Goal: Find specific page/section: Find specific page/section

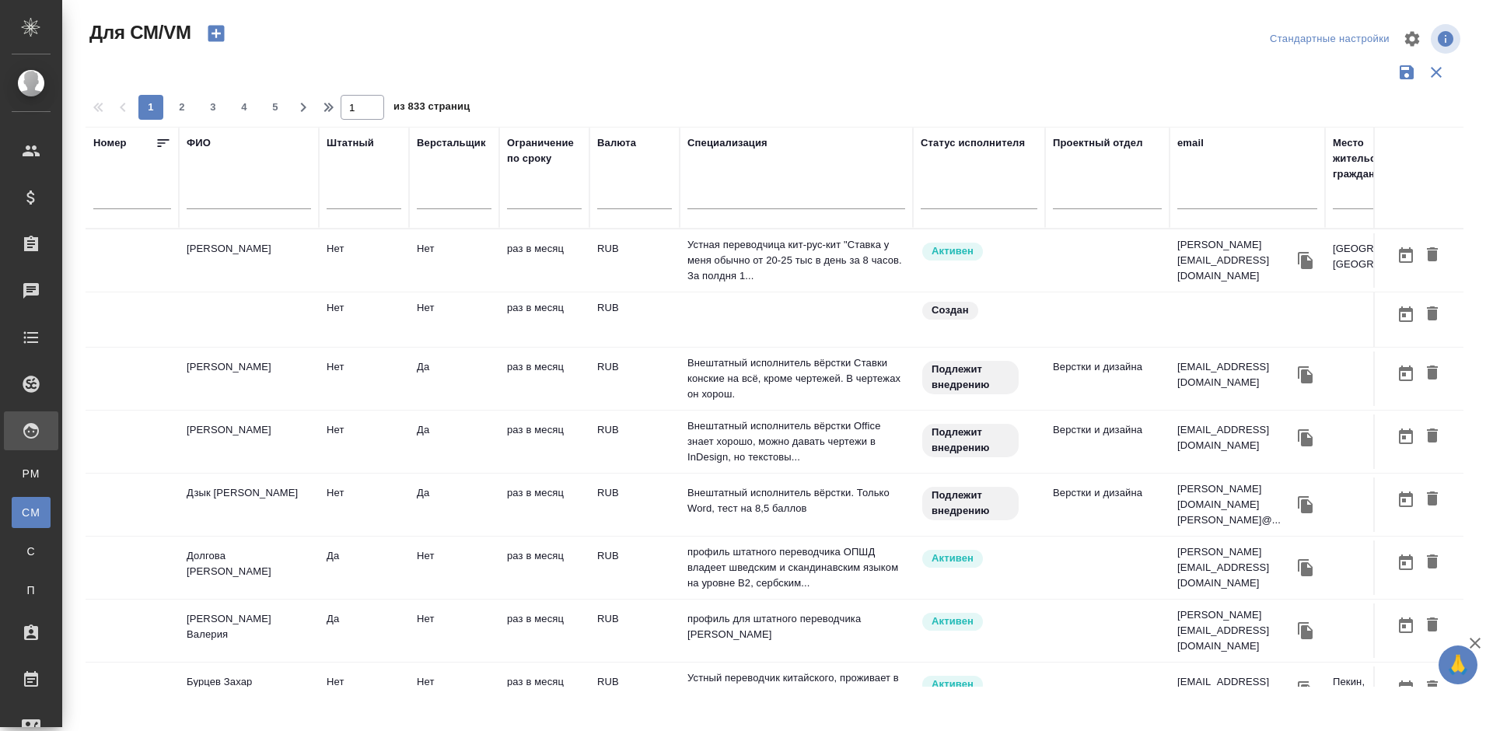
click at [240, 200] on input "text" at bounding box center [249, 199] width 124 height 19
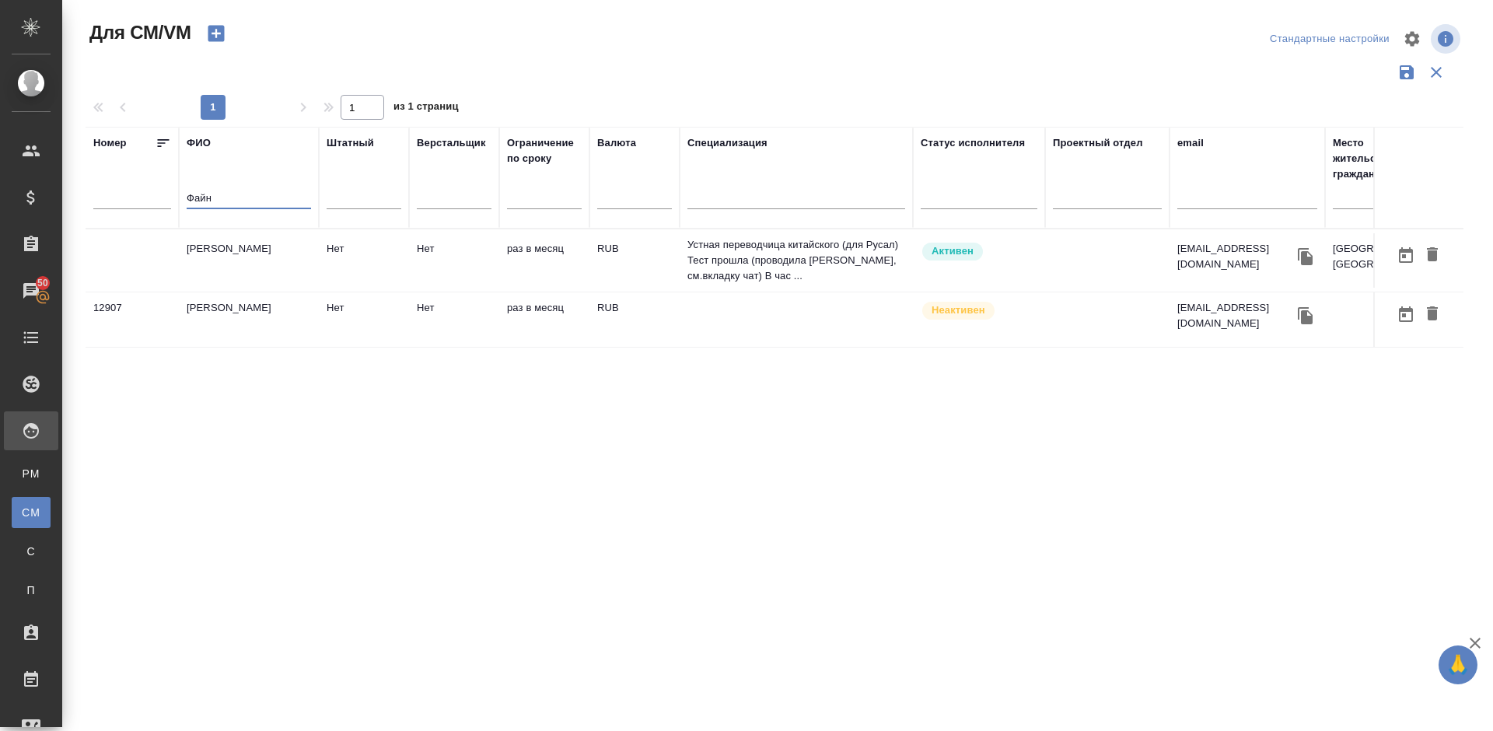
type input "Файн"
click at [244, 267] on td "[PERSON_NAME]" at bounding box center [249, 260] width 140 height 54
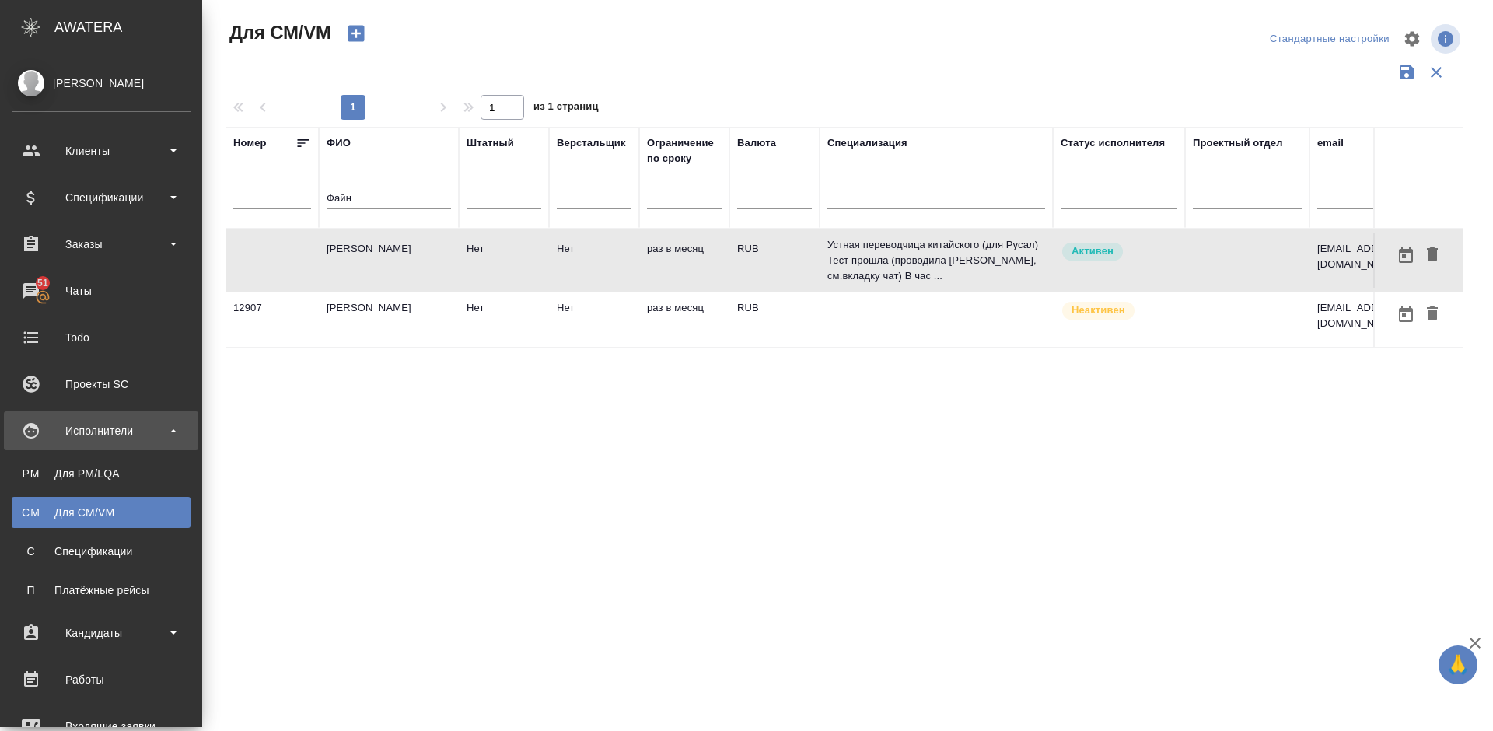
click at [77, 507] on div "Для CM/VM" at bounding box center [100, 513] width 163 height 16
click at [139, 509] on div "Для CM/VM" at bounding box center [100, 513] width 163 height 16
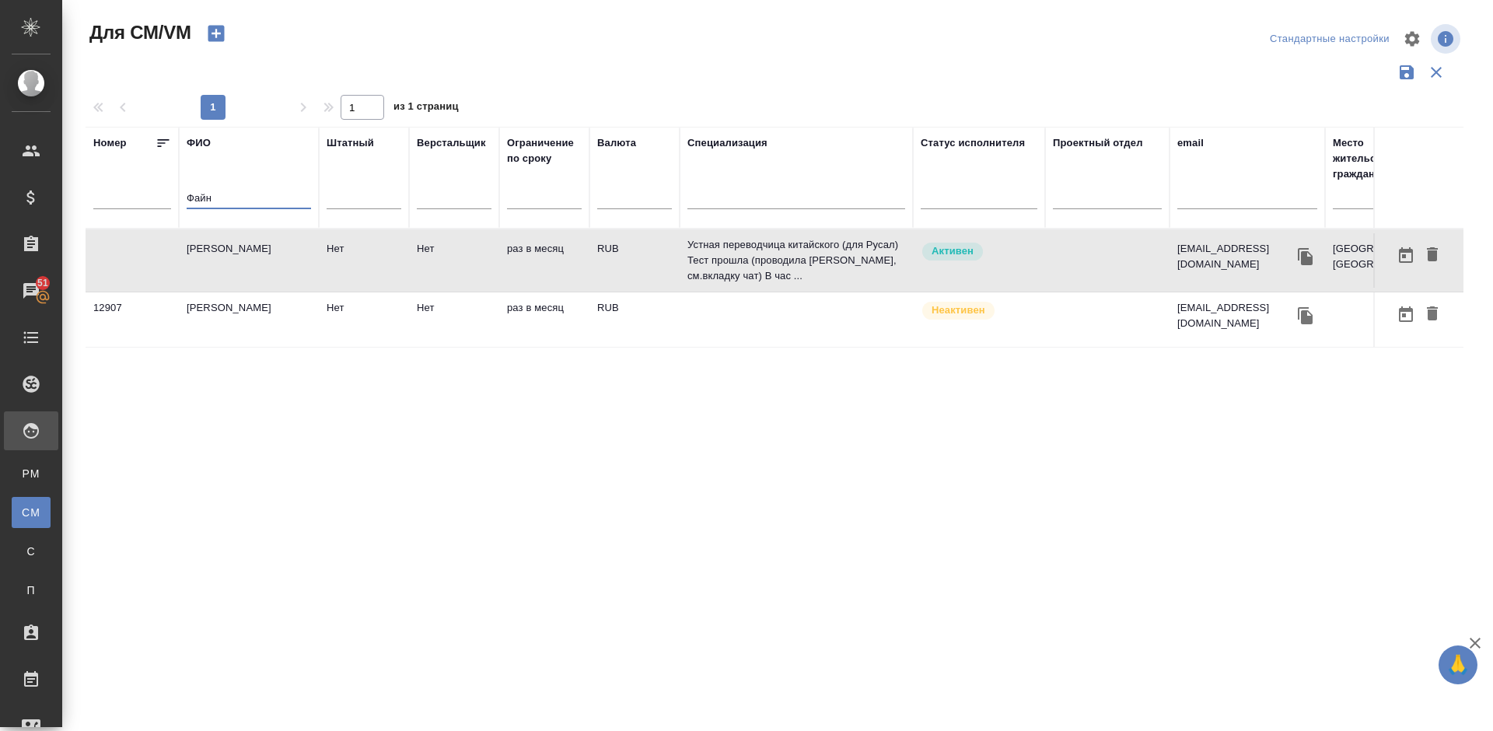
drag, startPoint x: 223, startPoint y: 201, endPoint x: 163, endPoint y: 198, distance: 60.7
click at [163, 198] on tr "Номер ФИО Файн Штатный Верстальщик Ограничение по сроку Валюта Специализация Ст…" at bounding box center [916, 178] width 1661 height 102
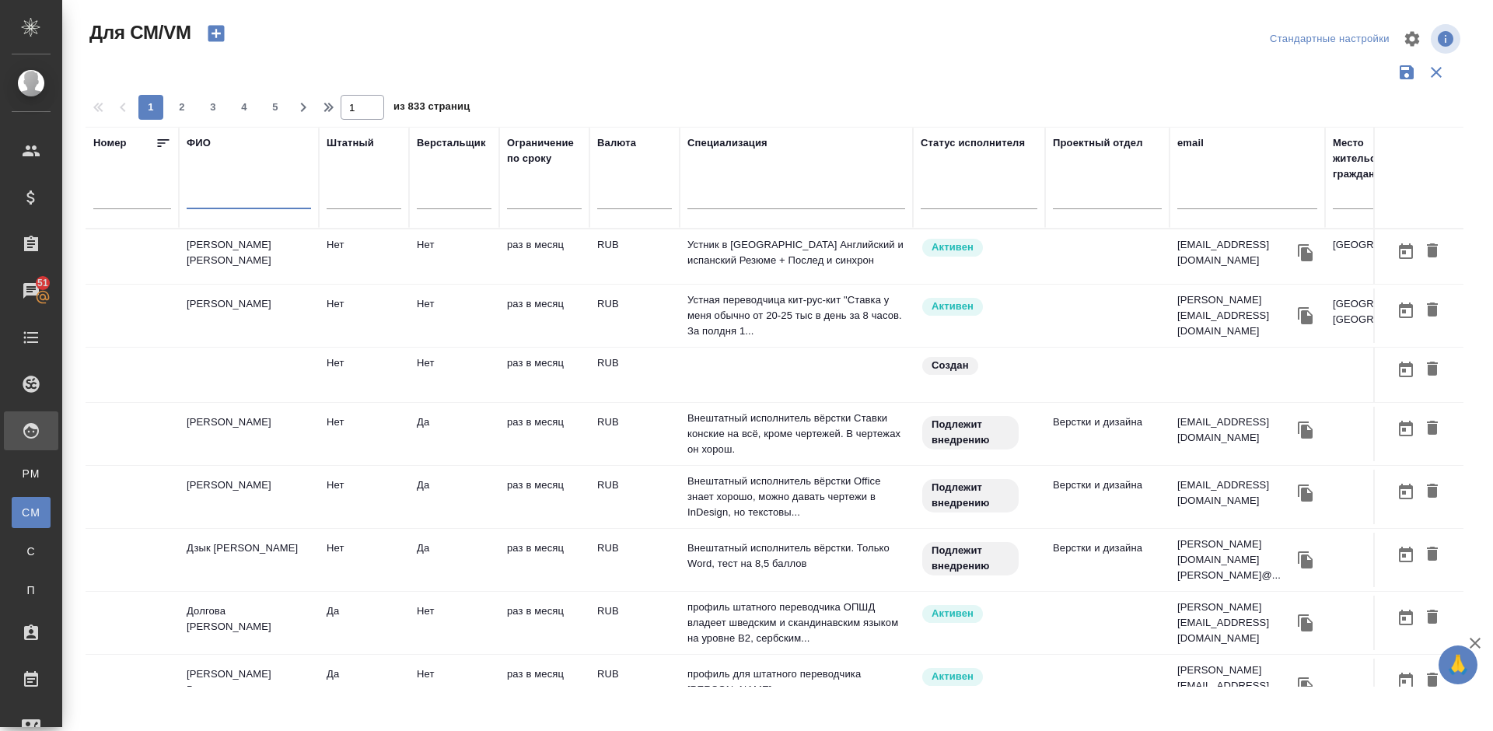
click at [287, 317] on td "[PERSON_NAME]" at bounding box center [249, 316] width 140 height 54
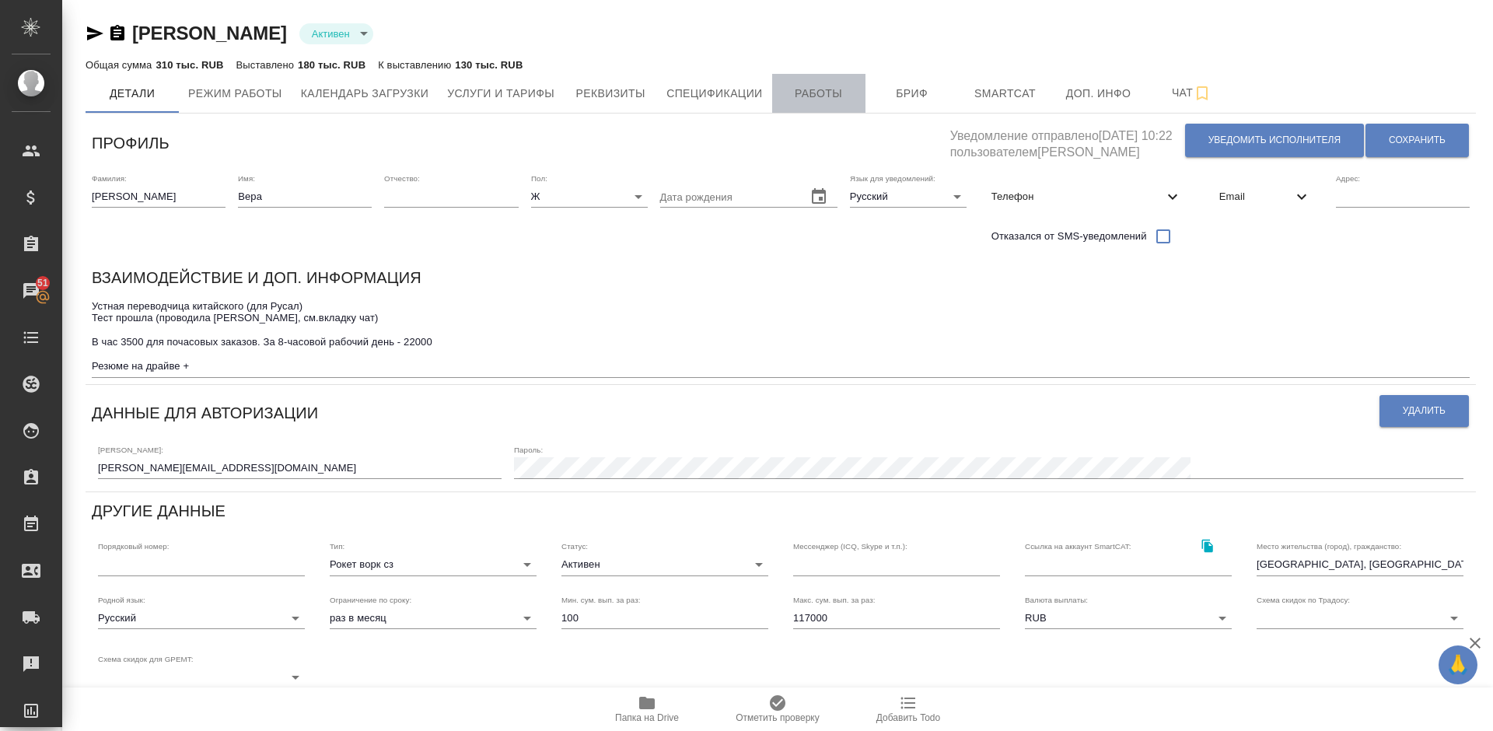
click at [827, 93] on span "Работы" at bounding box center [819, 93] width 75 height 19
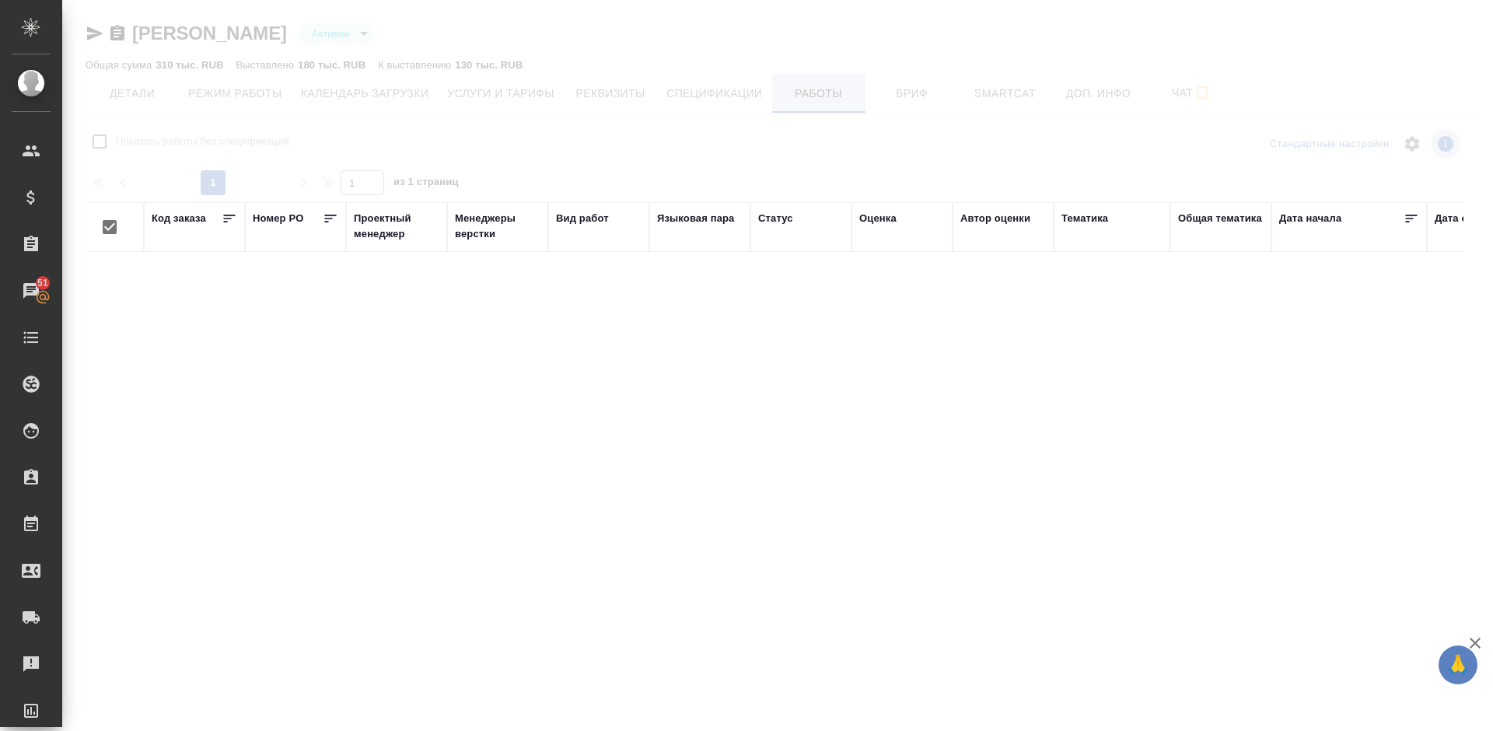
checkbox input "false"
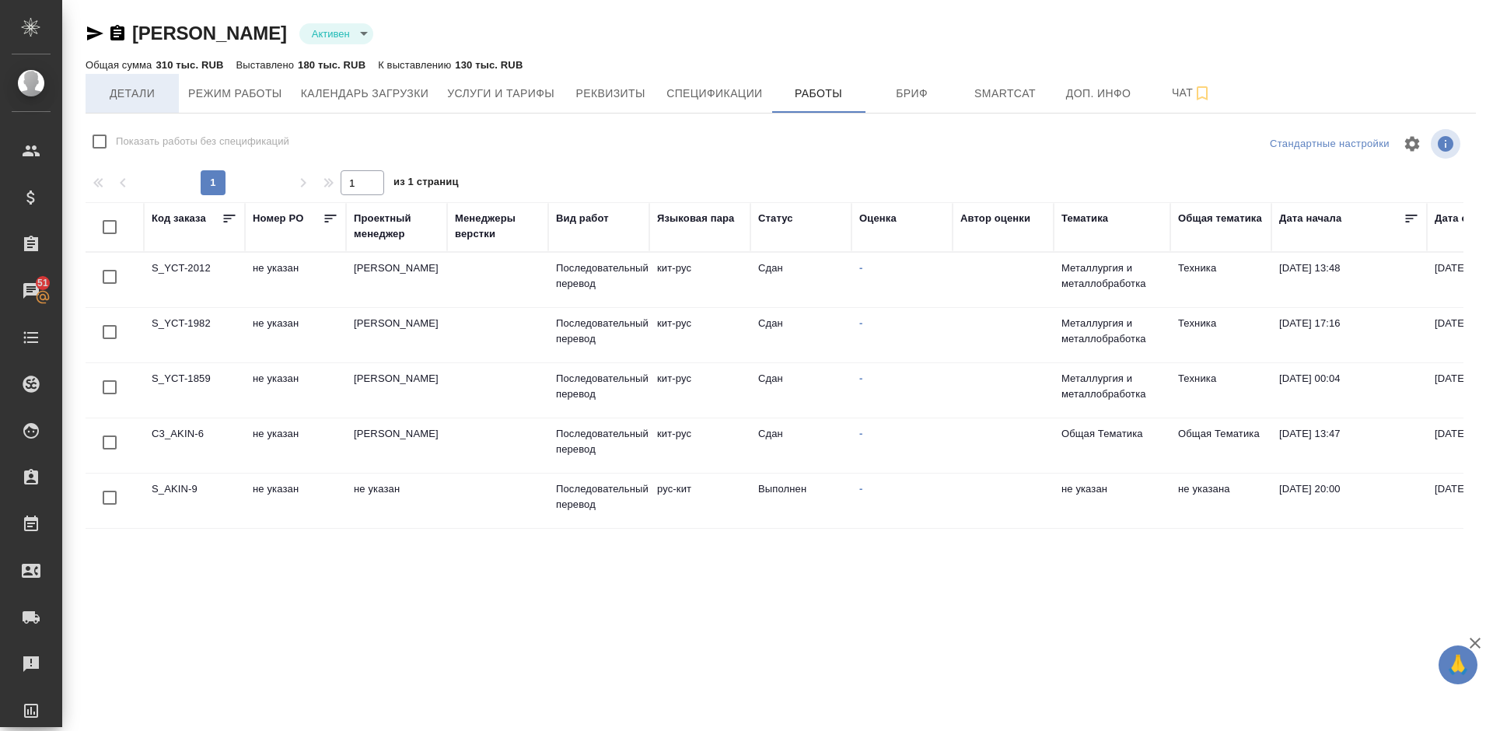
click at [152, 98] on span "Детали" at bounding box center [132, 93] width 75 height 19
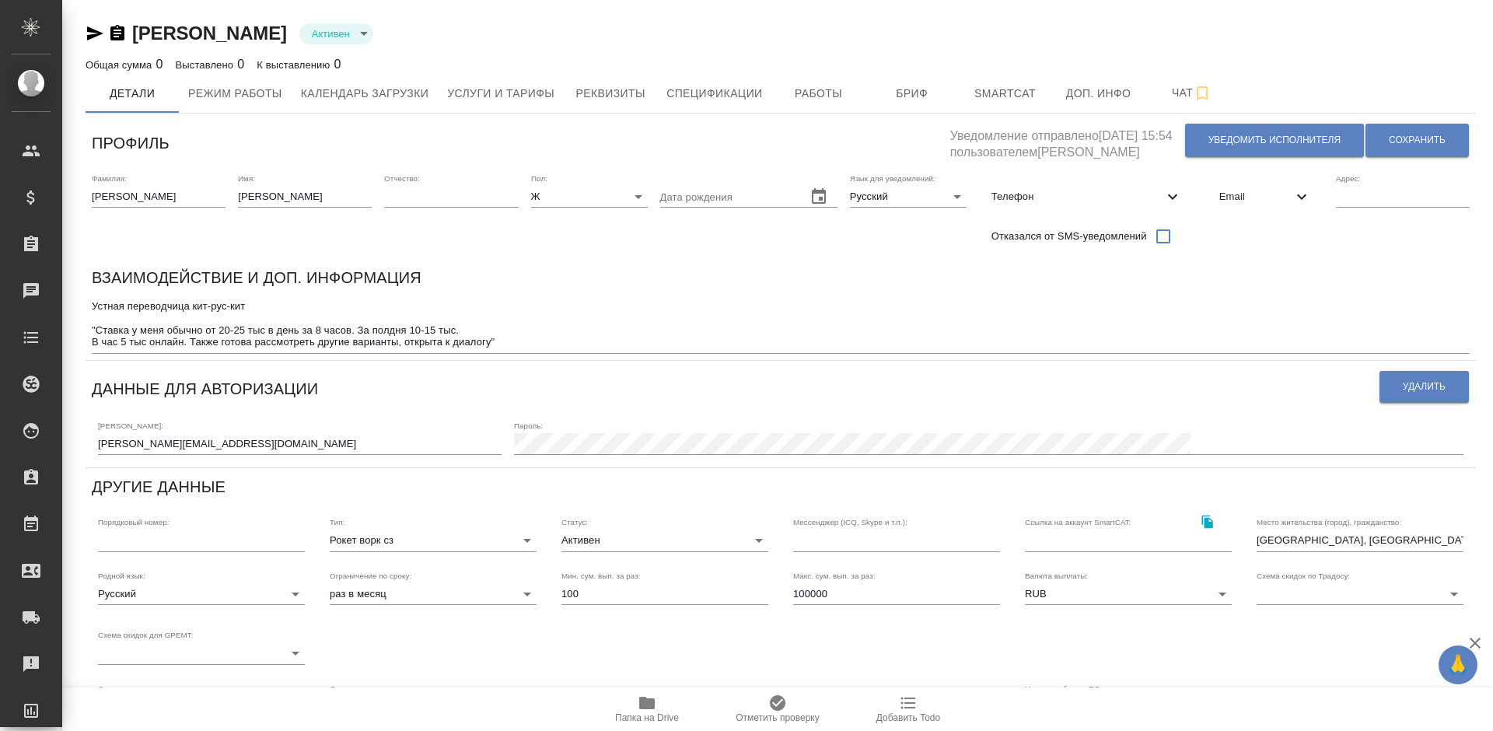
click at [648, 705] on icon "button" at bounding box center [647, 703] width 16 height 12
